Goal: Submit feedback/report problem

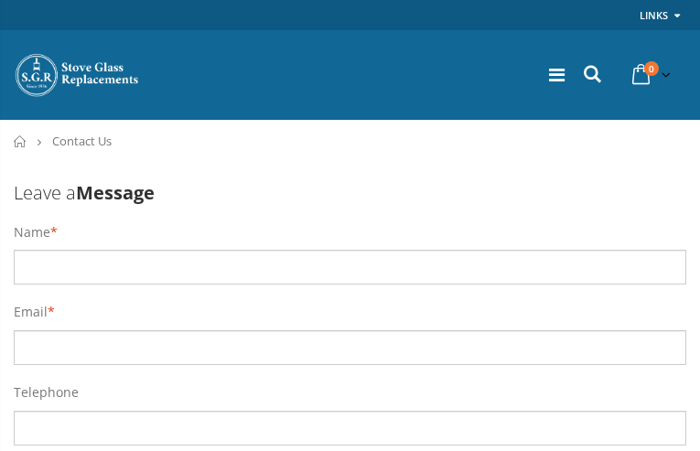
type input "TCkRUOYLkYX"
type input "averiwasepa94@gmail.com"
type input "7904110663"
type input "DieWnwYDxNsPjBgJ"
type input "averiwasepa94@gmail.com"
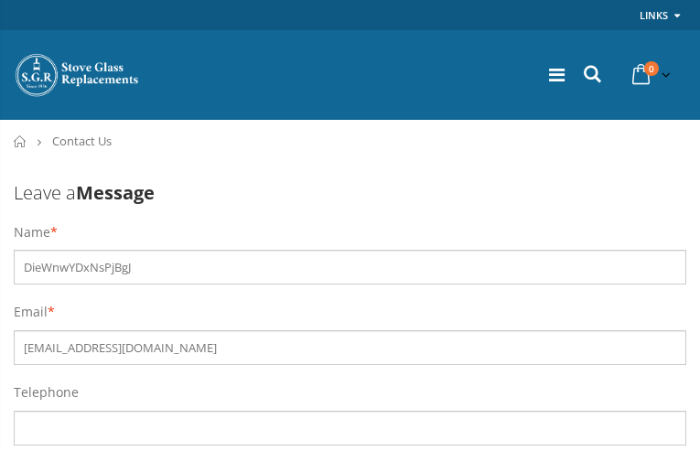
type input "3008012472"
